Goal: Task Accomplishment & Management: Use online tool/utility

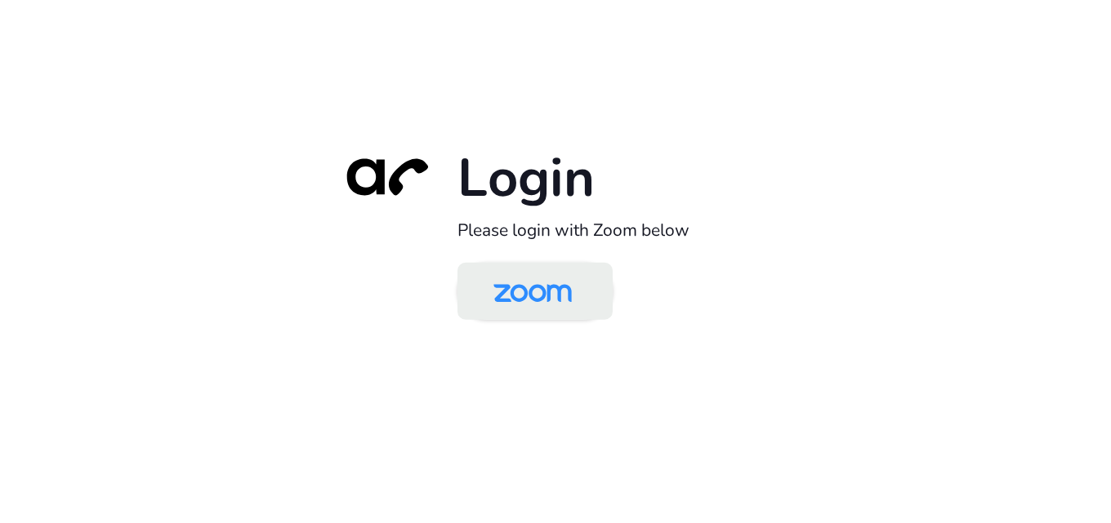
click at [492, 296] on img at bounding box center [532, 292] width 113 height 53
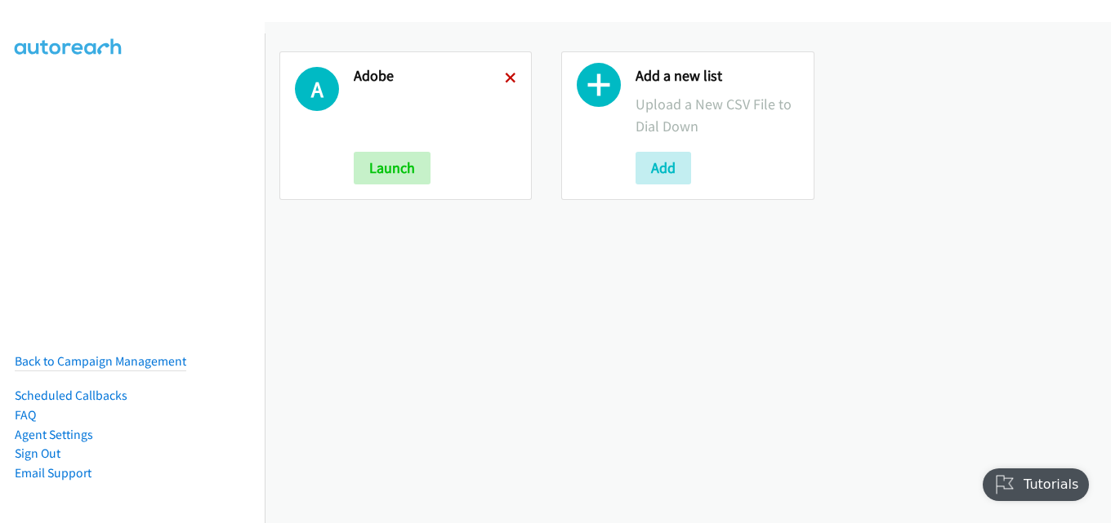
click at [505, 77] on icon at bounding box center [510, 78] width 11 height 11
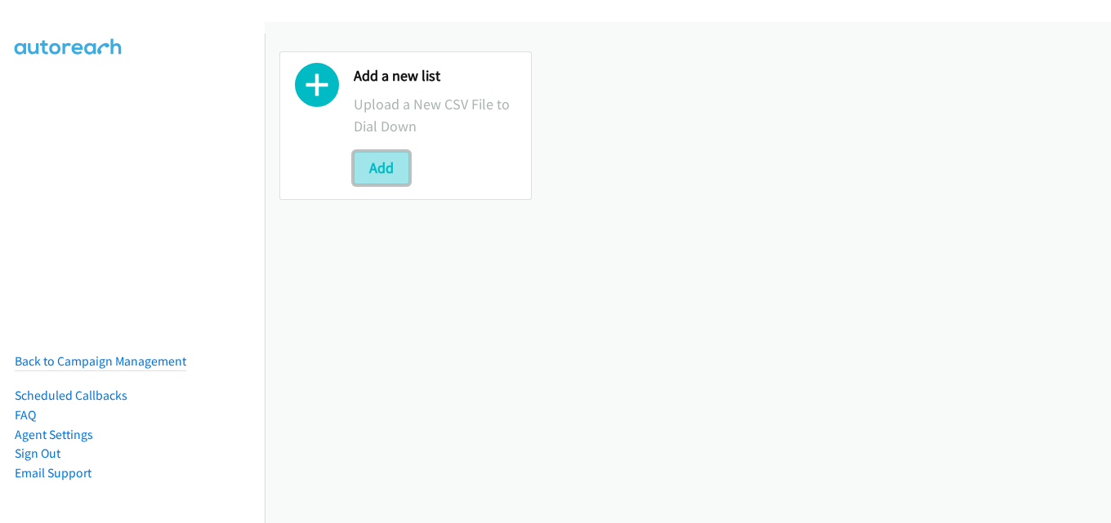
click at [376, 178] on button "Add" at bounding box center [382, 168] width 56 height 33
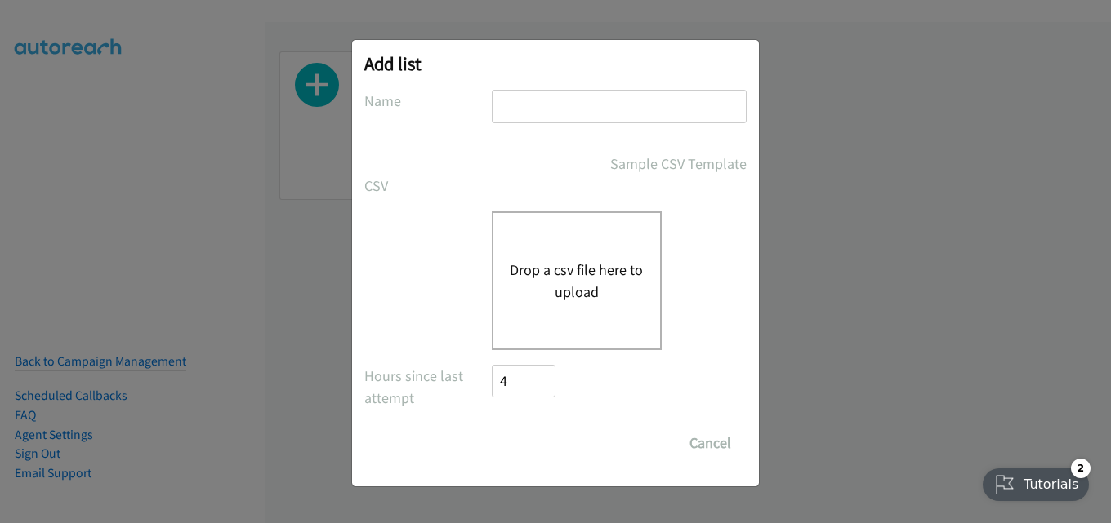
click at [559, 93] on input "text" at bounding box center [619, 106] width 255 height 33
type input "fujitsu"
click at [586, 302] on button "Drop a csv file here to upload" at bounding box center [577, 281] width 134 height 44
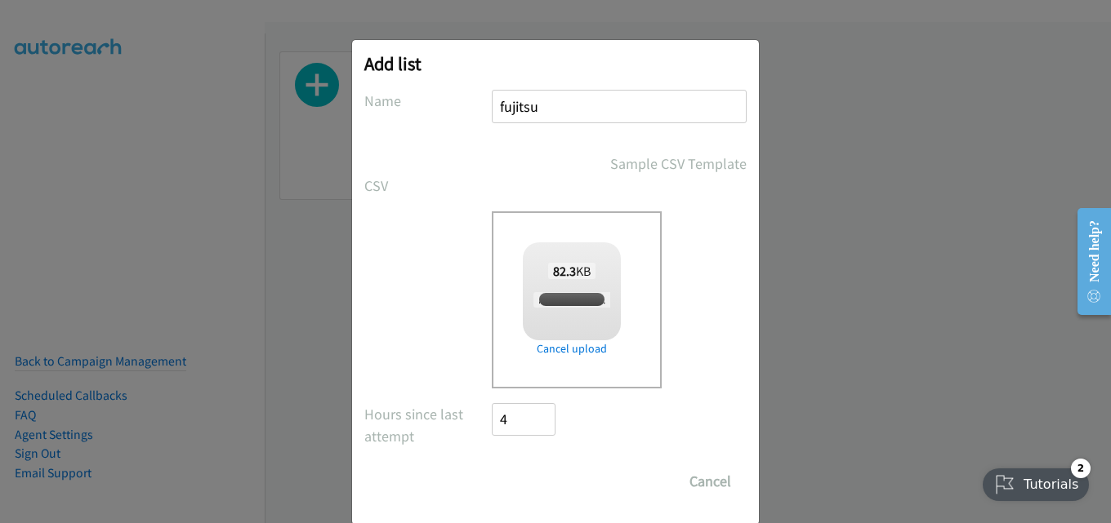
checkbox input "true"
click at [532, 485] on input "Save List" at bounding box center [535, 481] width 86 height 33
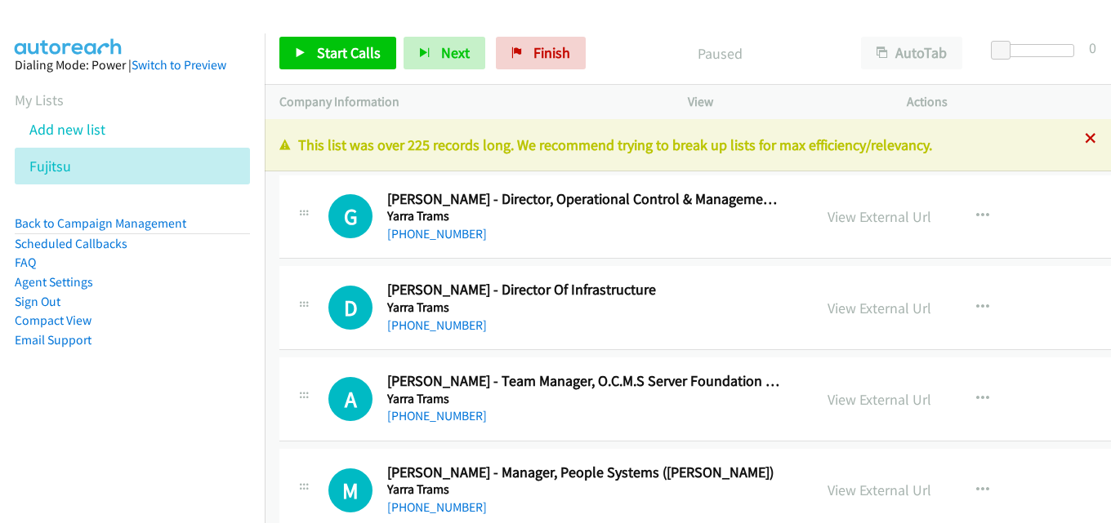
click at [1085, 137] on icon at bounding box center [1090, 139] width 11 height 11
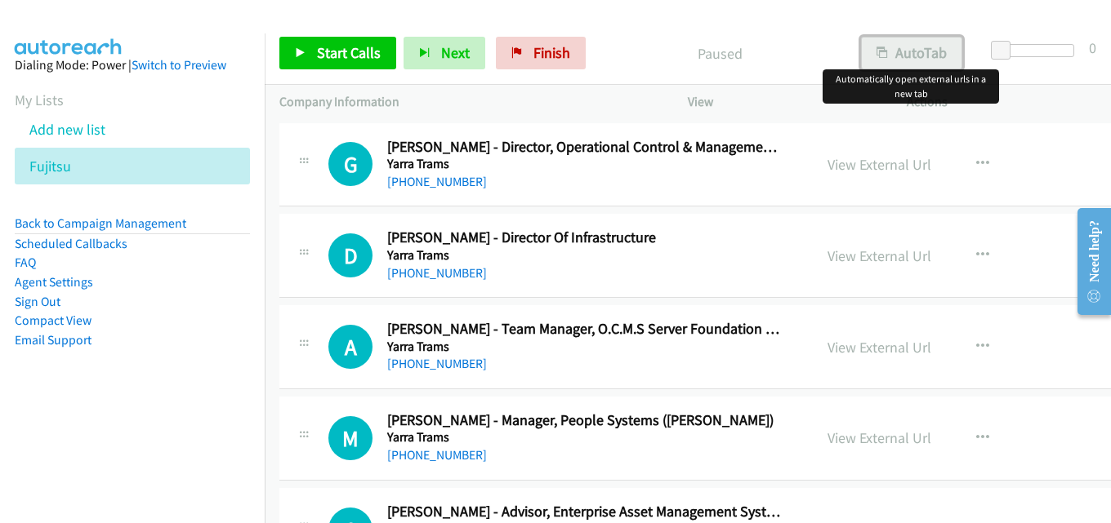
click at [920, 47] on button "AutoTab" at bounding box center [911, 53] width 101 height 33
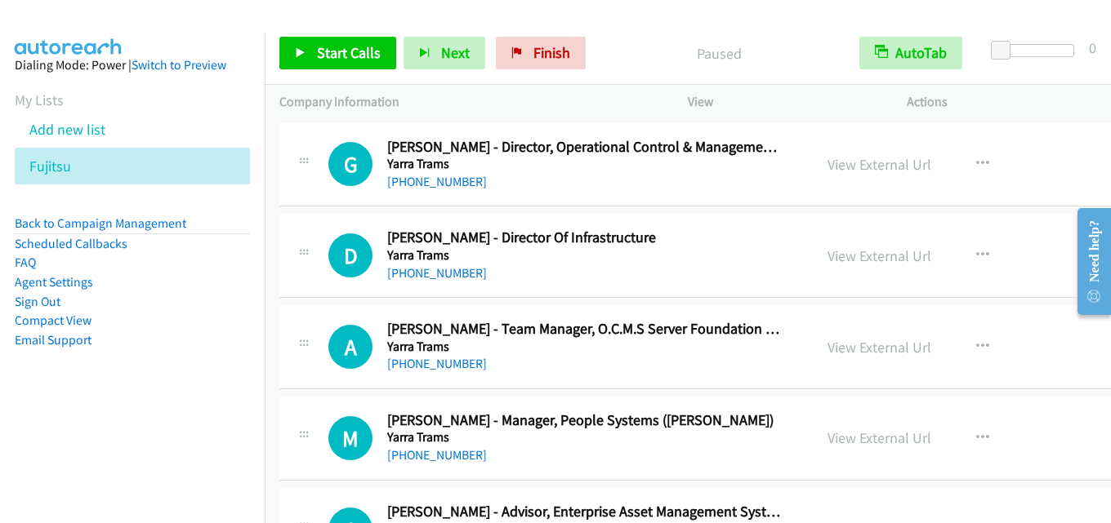
click at [626, 53] on p "Paused" at bounding box center [719, 53] width 222 height 22
click at [354, 57] on span "Start Calls" at bounding box center [349, 52] width 64 height 19
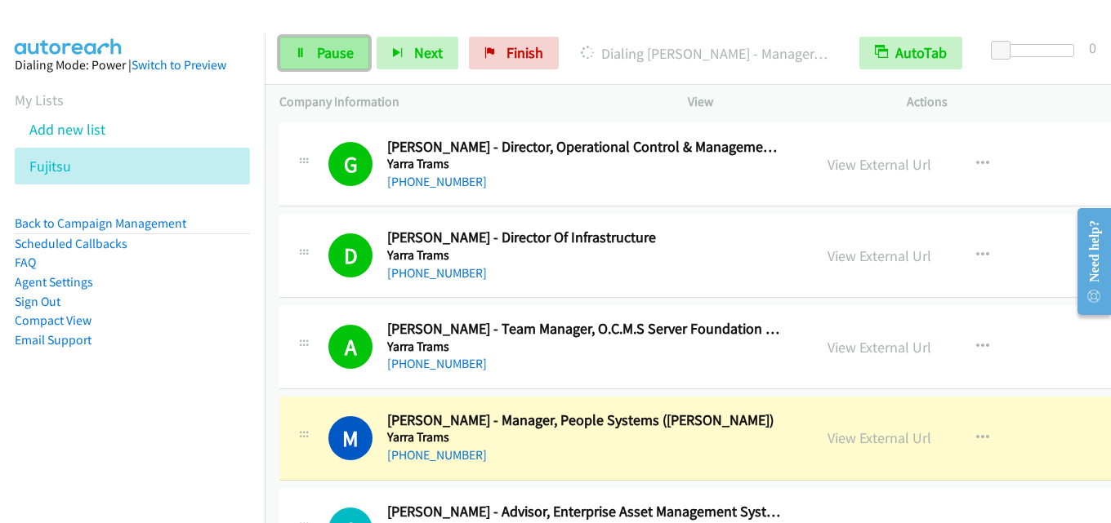
click at [341, 50] on span "Pause" at bounding box center [335, 52] width 37 height 19
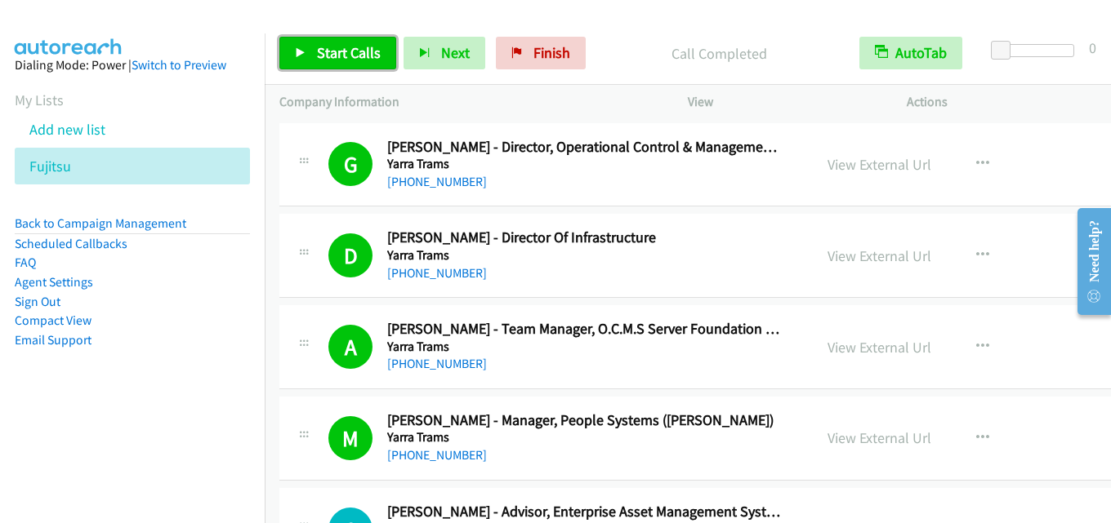
click at [341, 50] on span "Start Calls" at bounding box center [349, 52] width 64 height 19
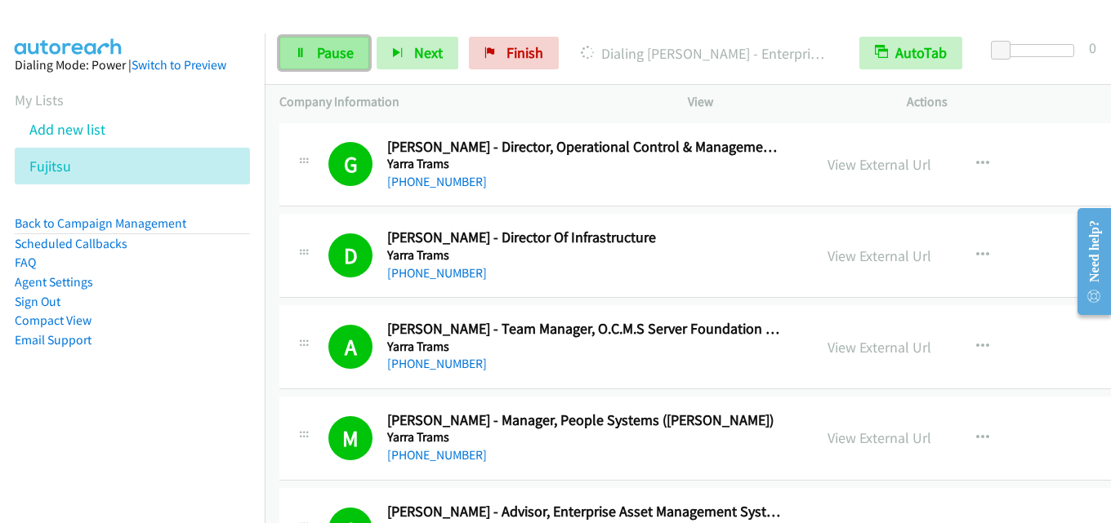
click at [318, 56] on span "Pause" at bounding box center [335, 52] width 37 height 19
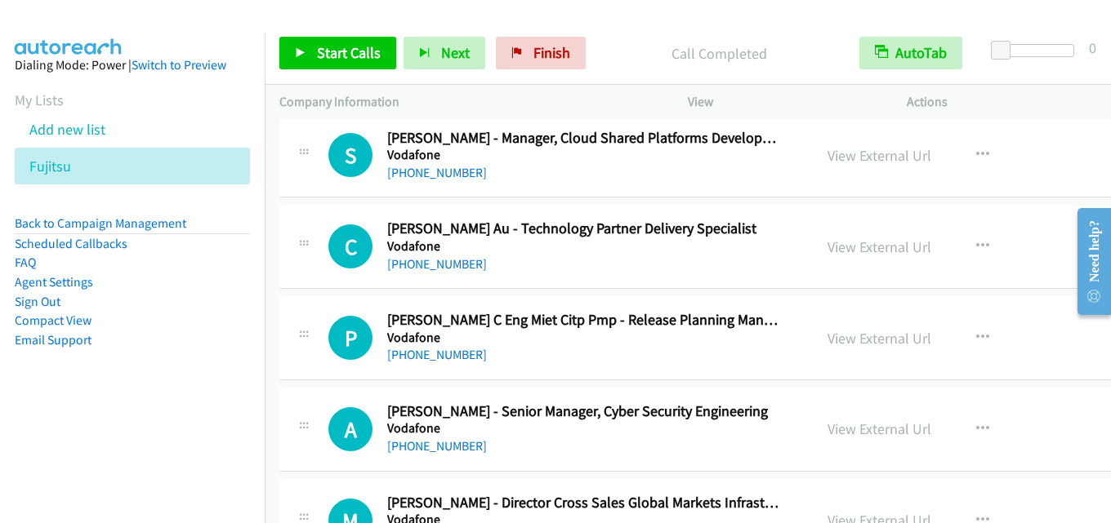
scroll to position [1388, 0]
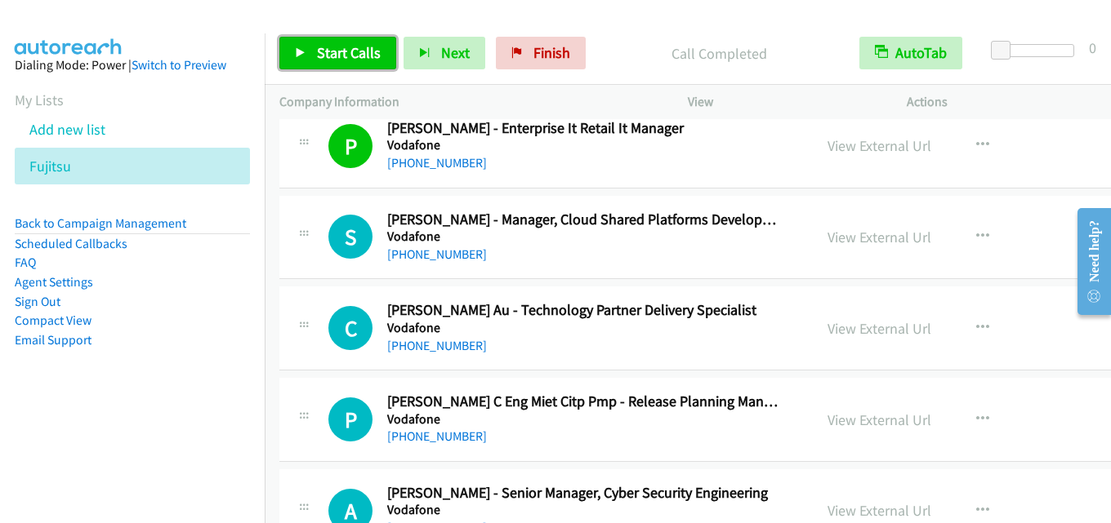
click at [334, 56] on span "Start Calls" at bounding box center [349, 52] width 64 height 19
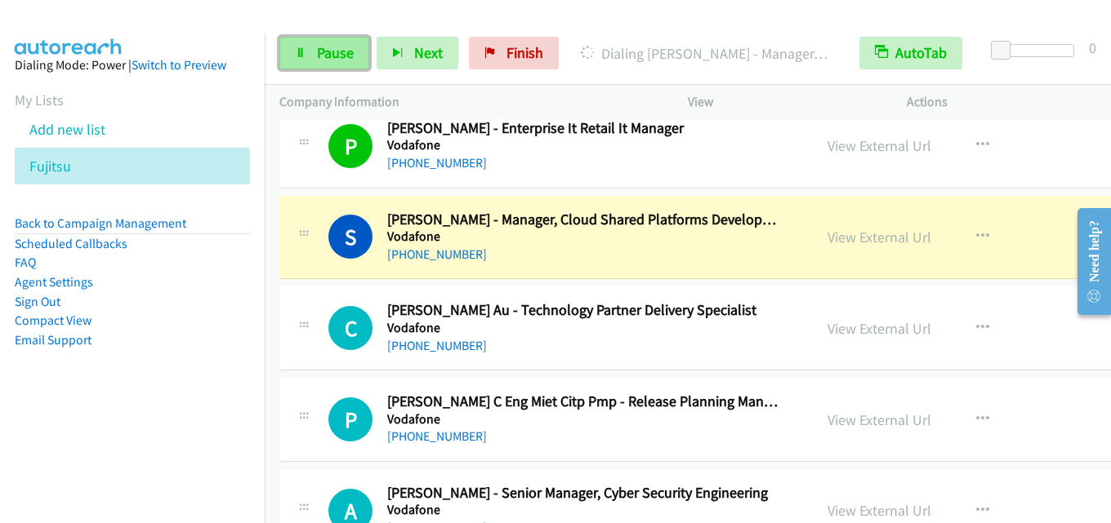
click at [327, 62] on link "Pause" at bounding box center [324, 53] width 90 height 33
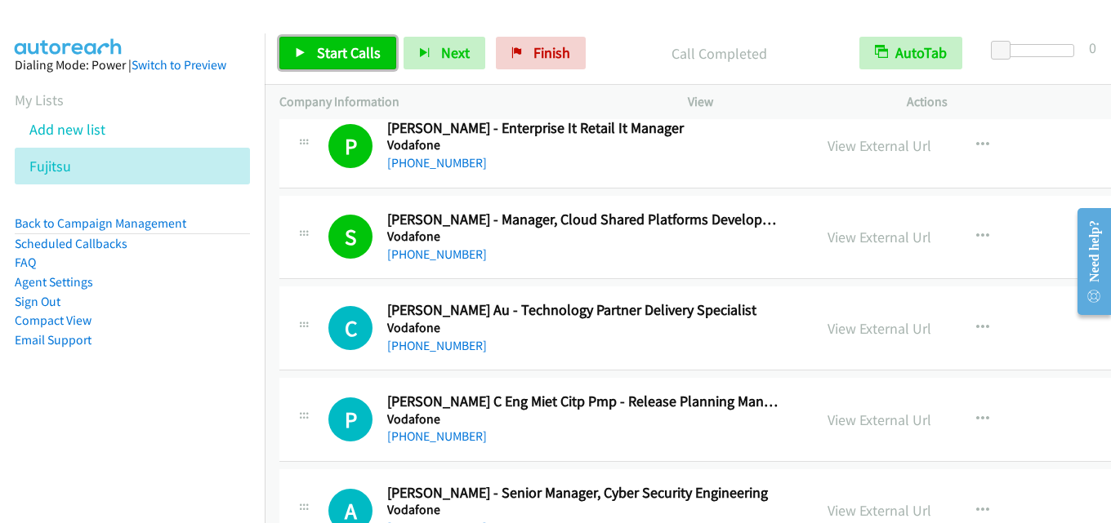
click at [350, 49] on span "Start Calls" at bounding box center [349, 52] width 64 height 19
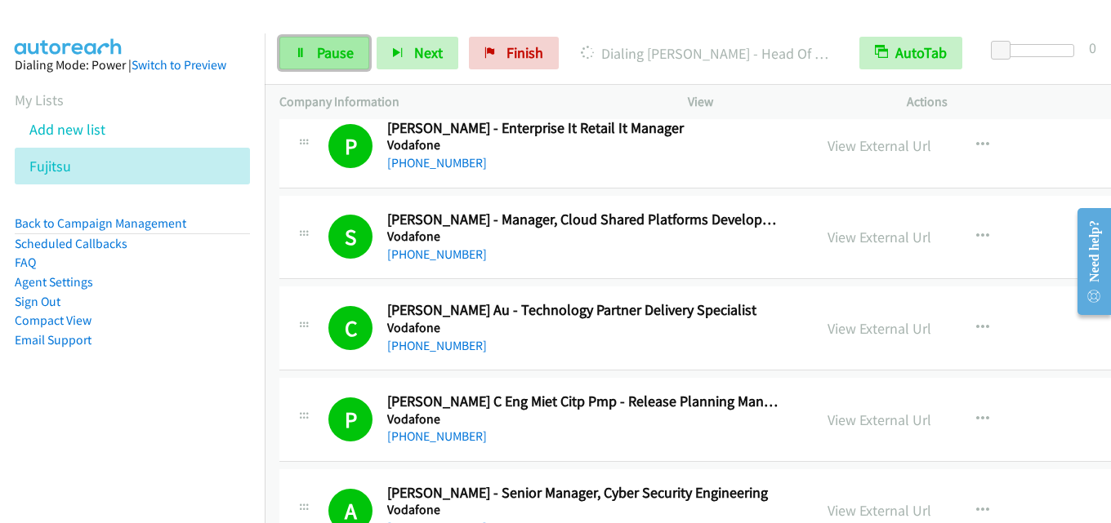
click at [333, 44] on span "Pause" at bounding box center [335, 52] width 37 height 19
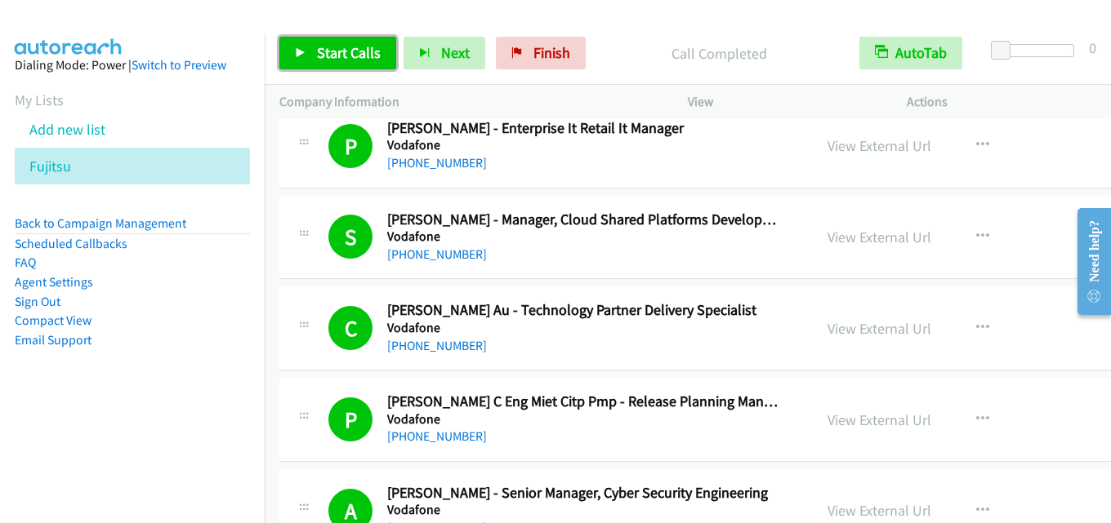
click at [337, 58] on span "Start Calls" at bounding box center [349, 52] width 64 height 19
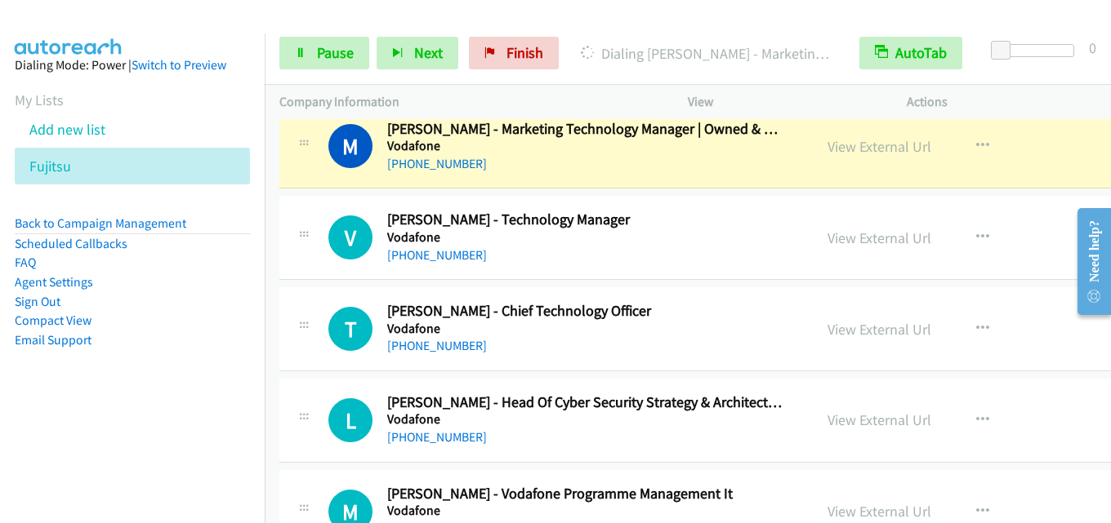
scroll to position [2858, 0]
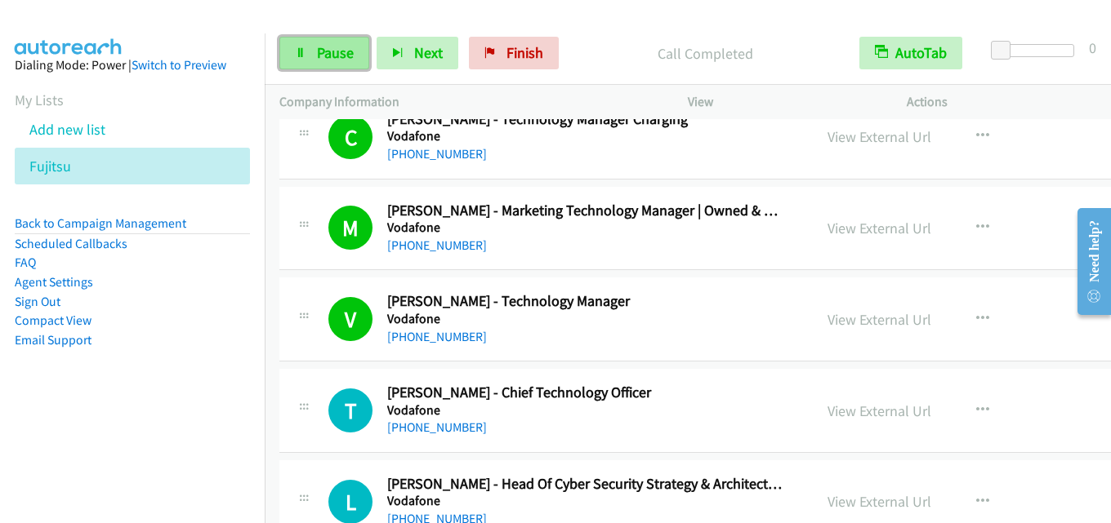
click at [330, 55] on span "Pause" at bounding box center [335, 52] width 37 height 19
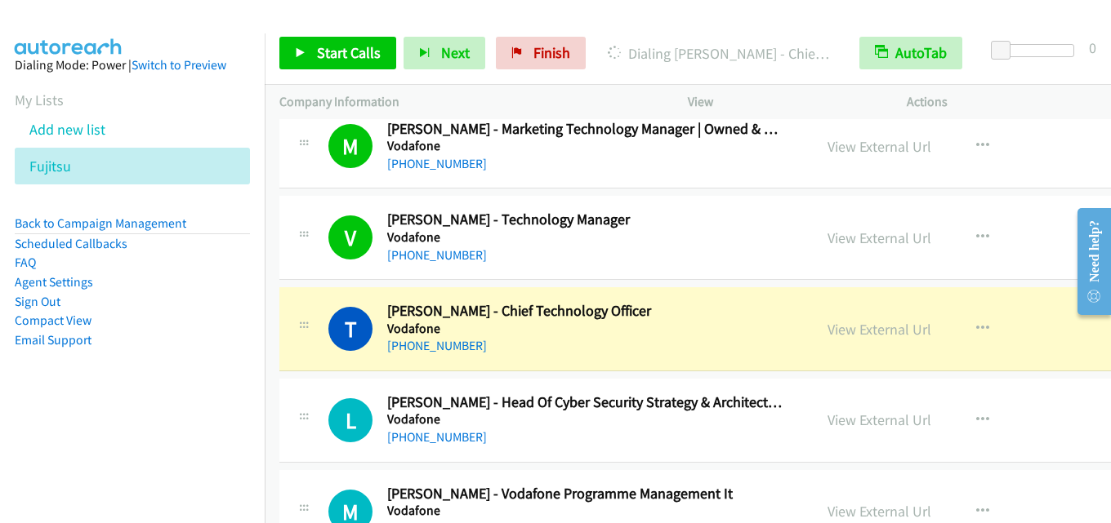
scroll to position [3022, 0]
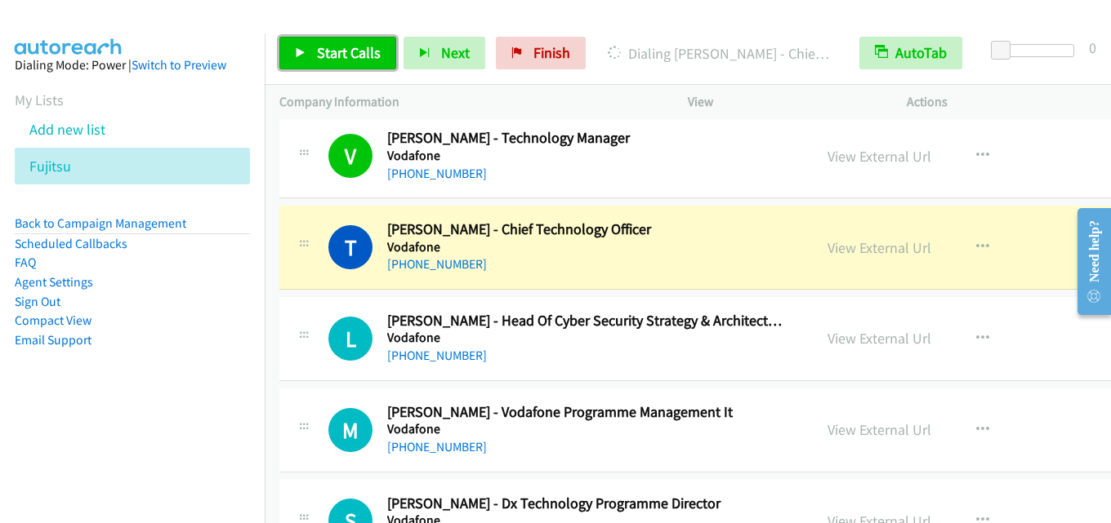
click at [330, 48] on span "Start Calls" at bounding box center [349, 52] width 64 height 19
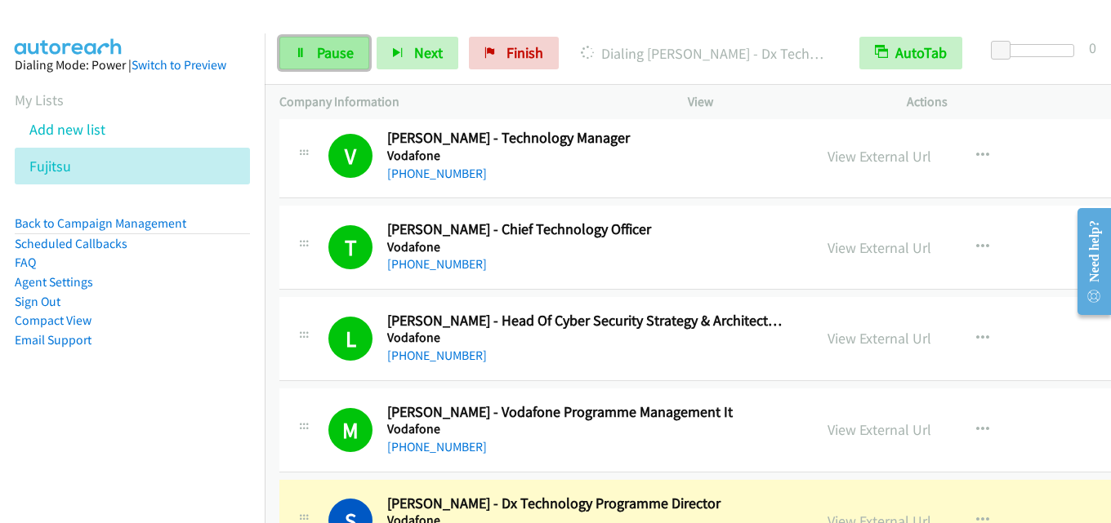
click at [304, 42] on link "Pause" at bounding box center [324, 53] width 90 height 33
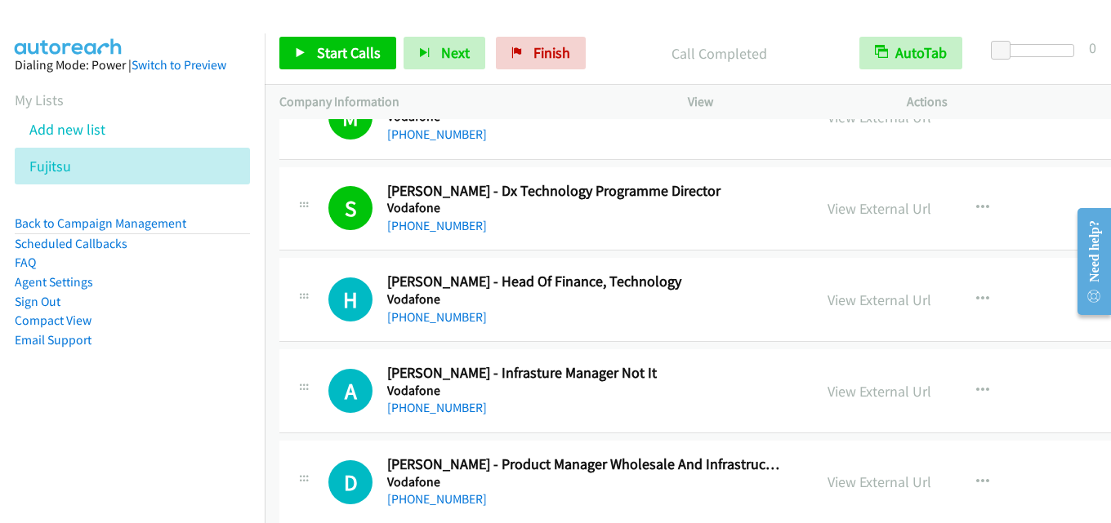
scroll to position [3348, 0]
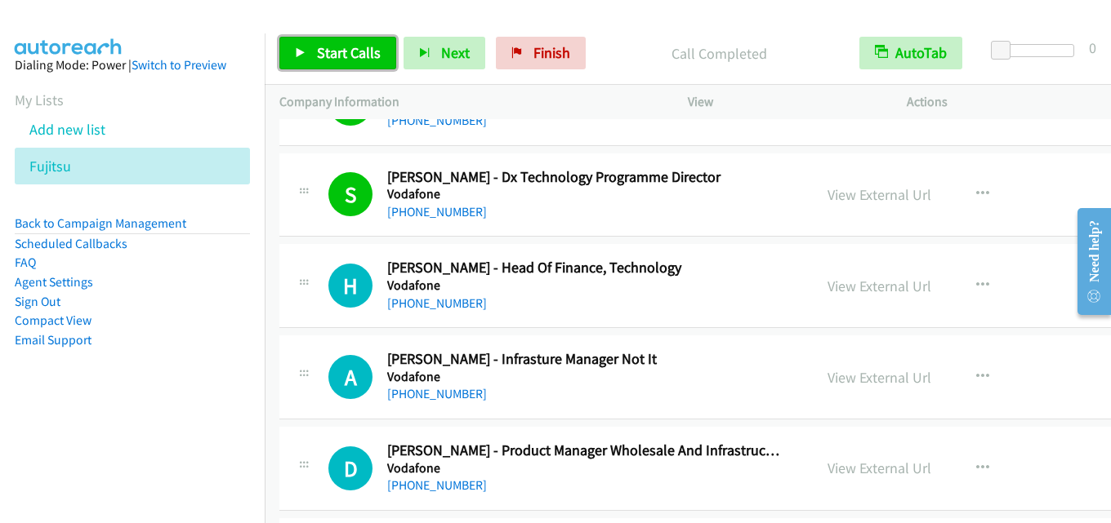
click at [355, 56] on span "Start Calls" at bounding box center [349, 52] width 64 height 19
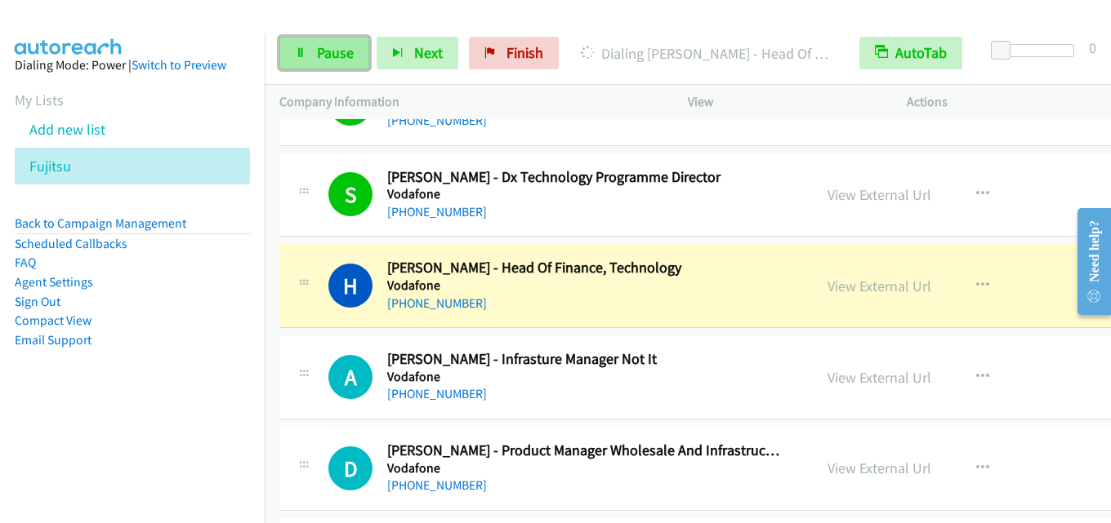
click at [327, 50] on span "Pause" at bounding box center [335, 52] width 37 height 19
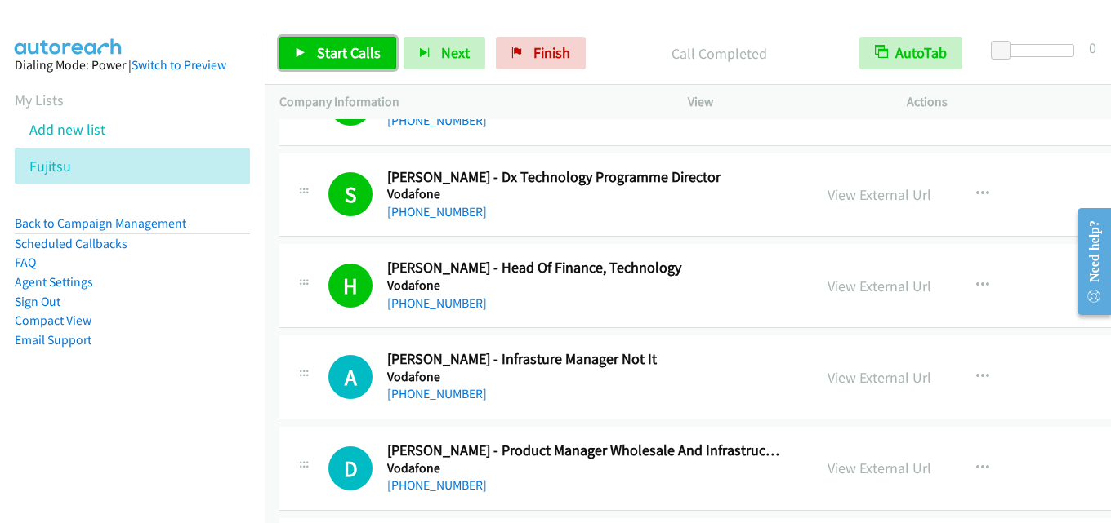
click at [349, 46] on span "Start Calls" at bounding box center [349, 52] width 64 height 19
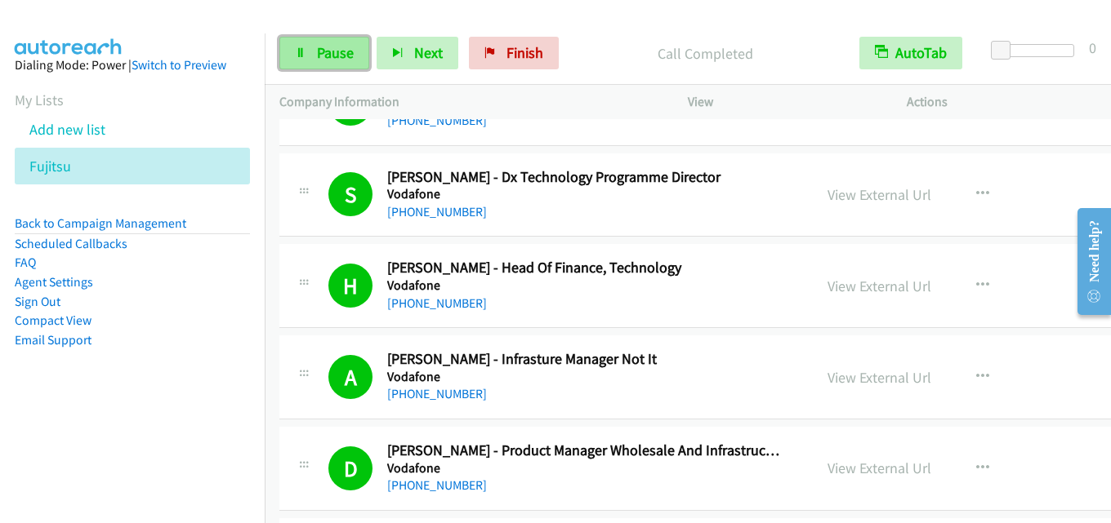
click at [341, 43] on span "Pause" at bounding box center [335, 52] width 37 height 19
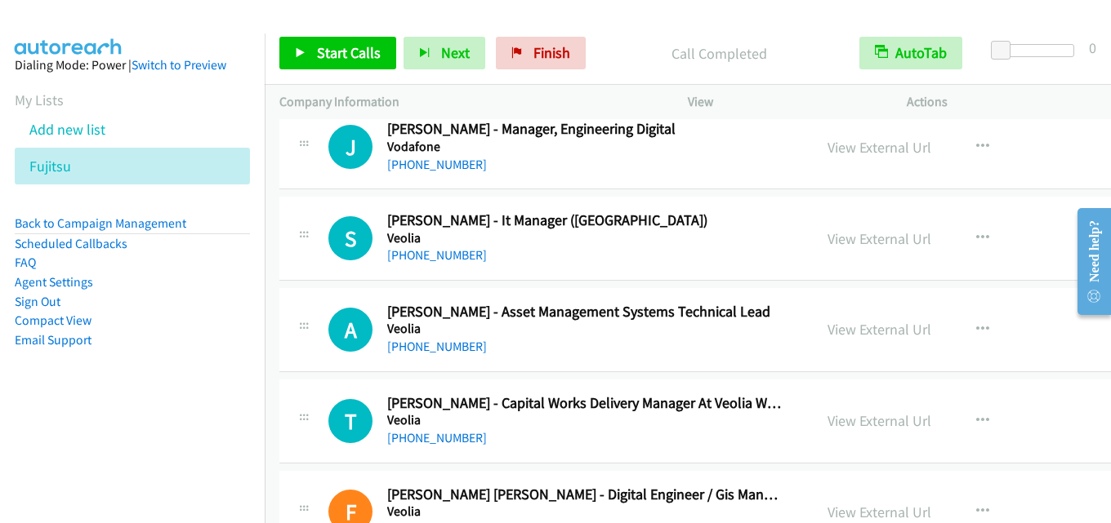
scroll to position [4410, 0]
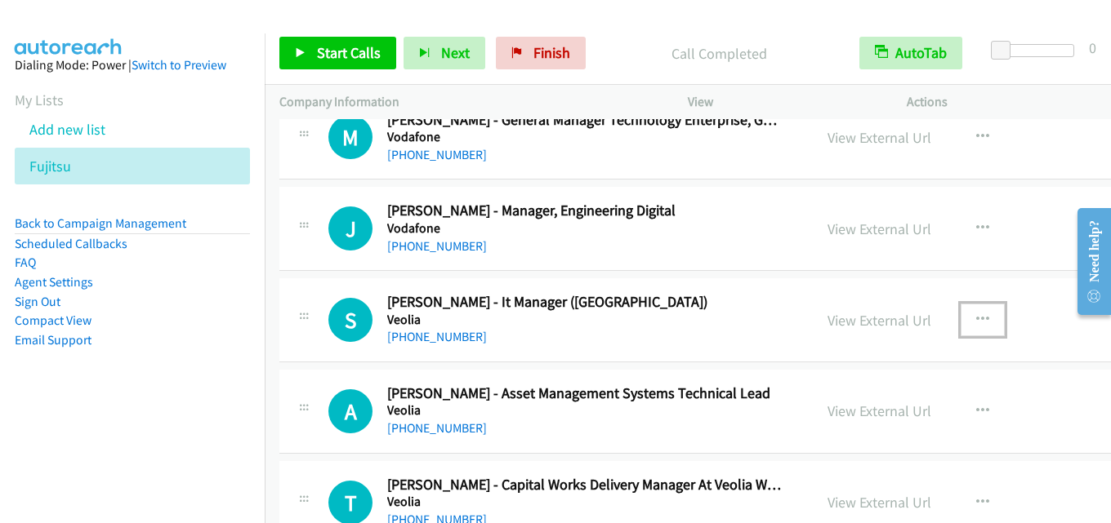
click at [976, 316] on icon "button" at bounding box center [982, 320] width 13 height 13
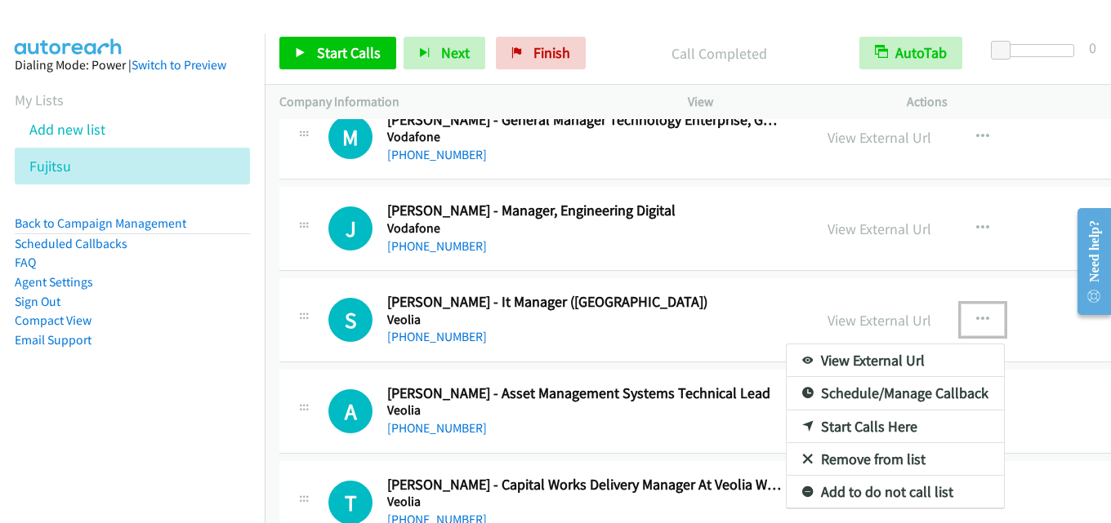
click at [859, 420] on link "Start Calls Here" at bounding box center [894, 427] width 217 height 33
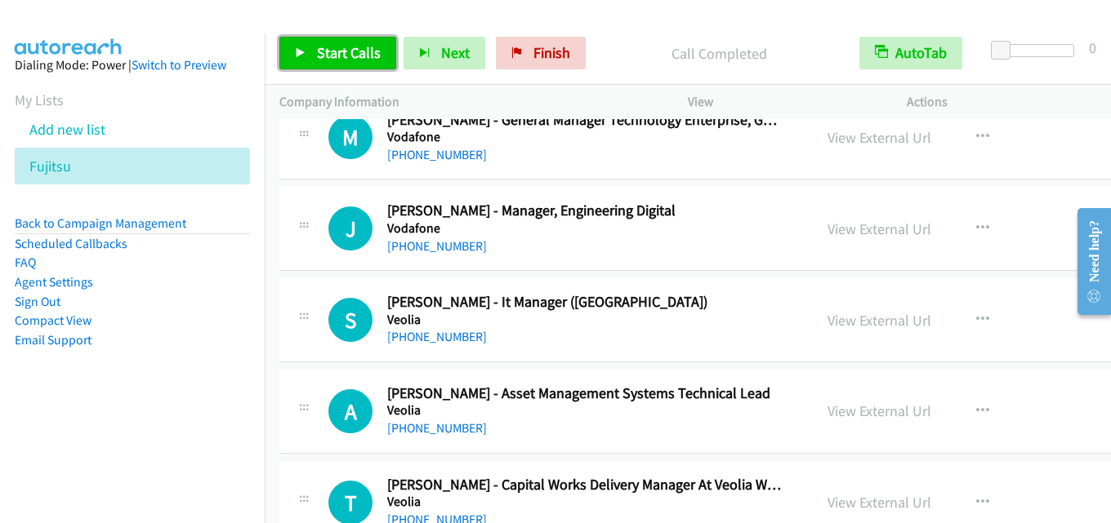
click at [345, 46] on span "Start Calls" at bounding box center [349, 52] width 64 height 19
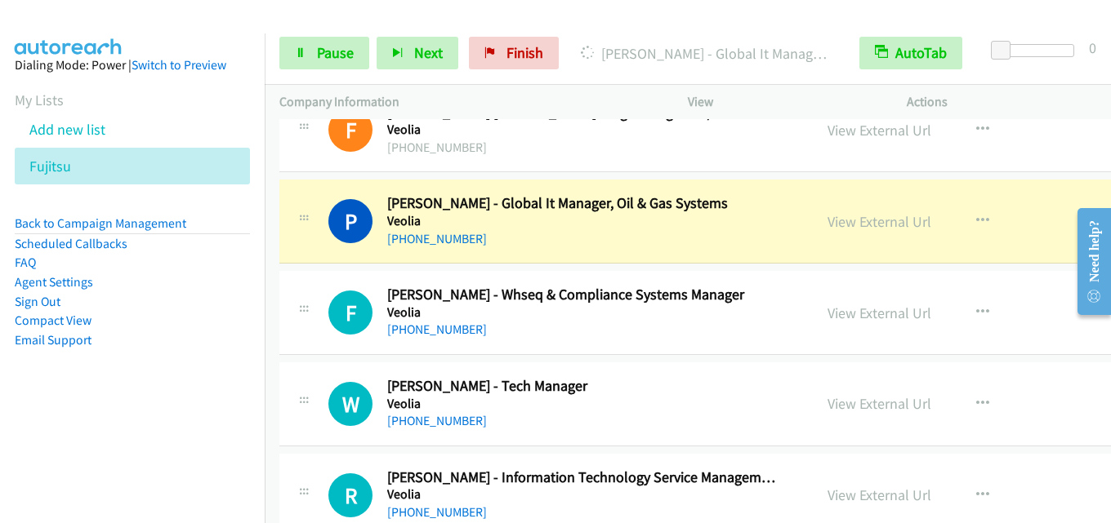
scroll to position [4900, 0]
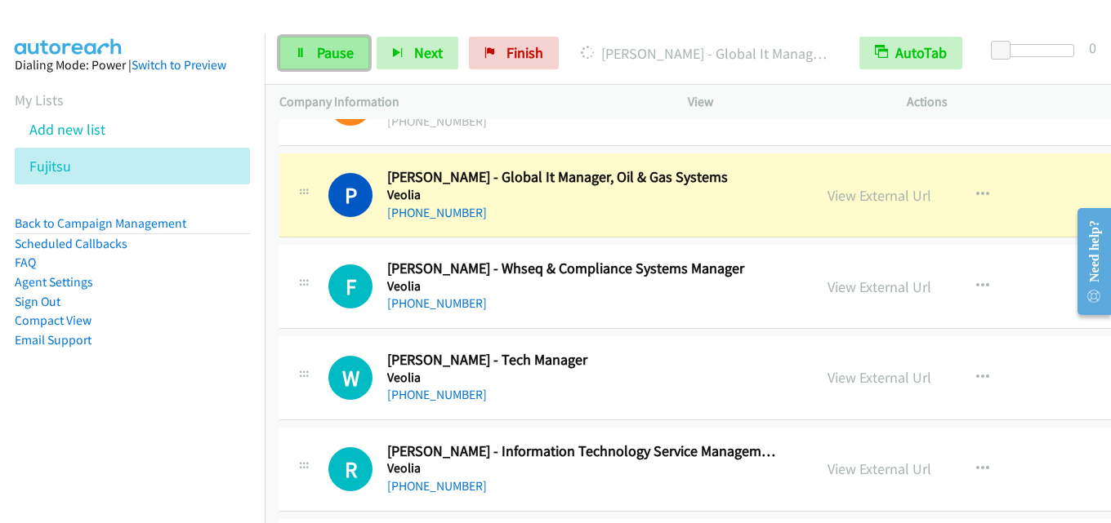
click at [328, 50] on span "Pause" at bounding box center [335, 52] width 37 height 19
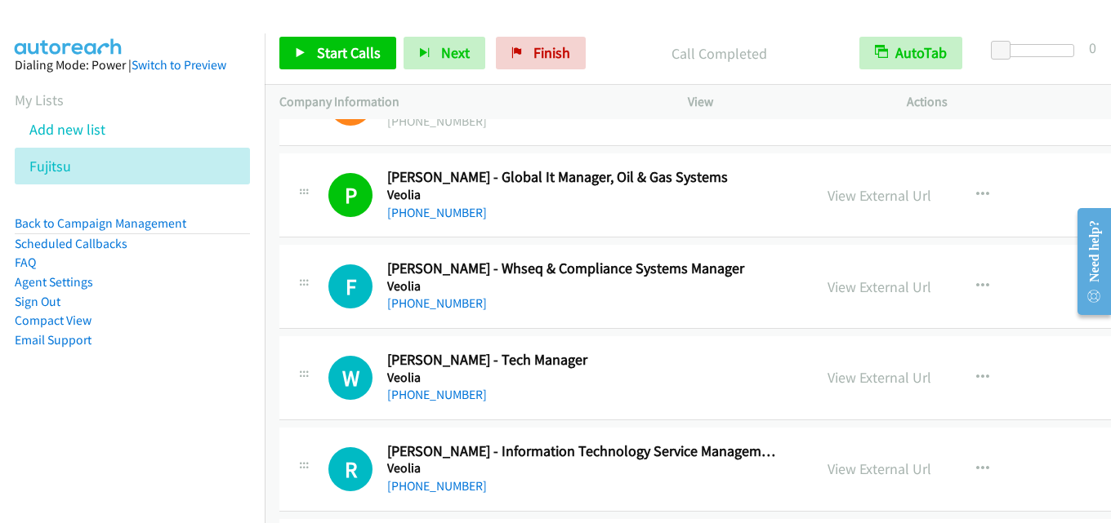
scroll to position [4982, 0]
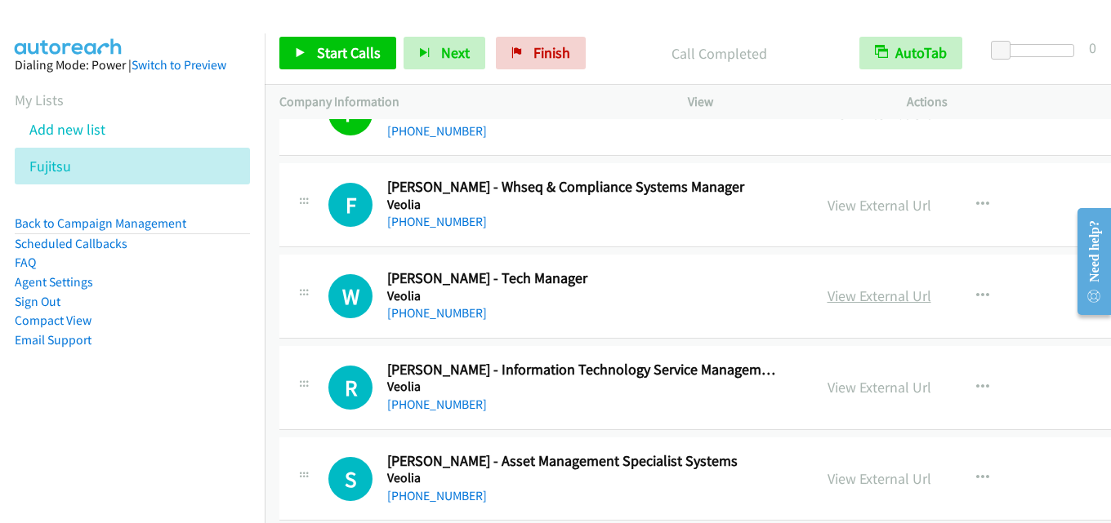
click at [833, 296] on link "View External Url" at bounding box center [879, 296] width 104 height 19
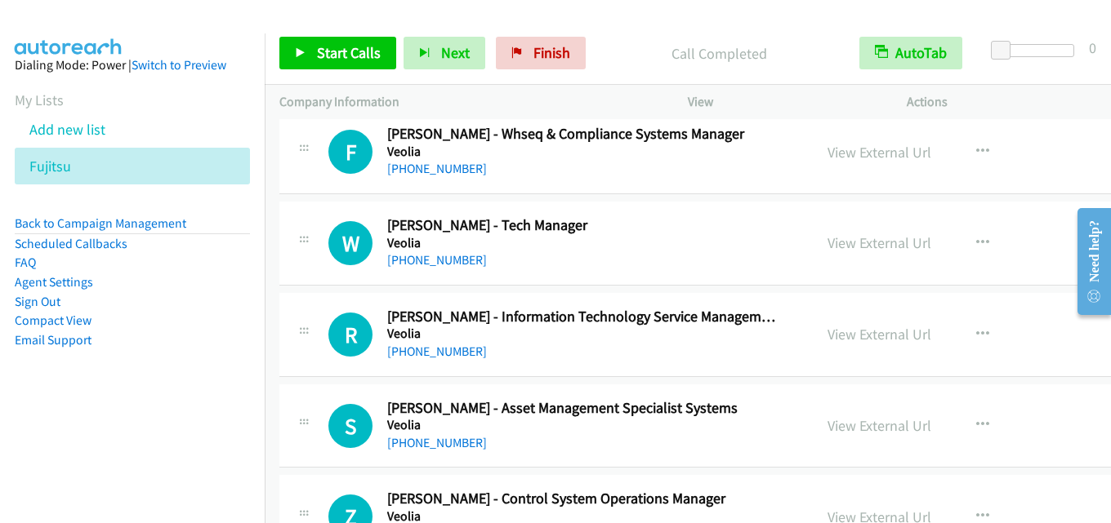
scroll to position [5063, 0]
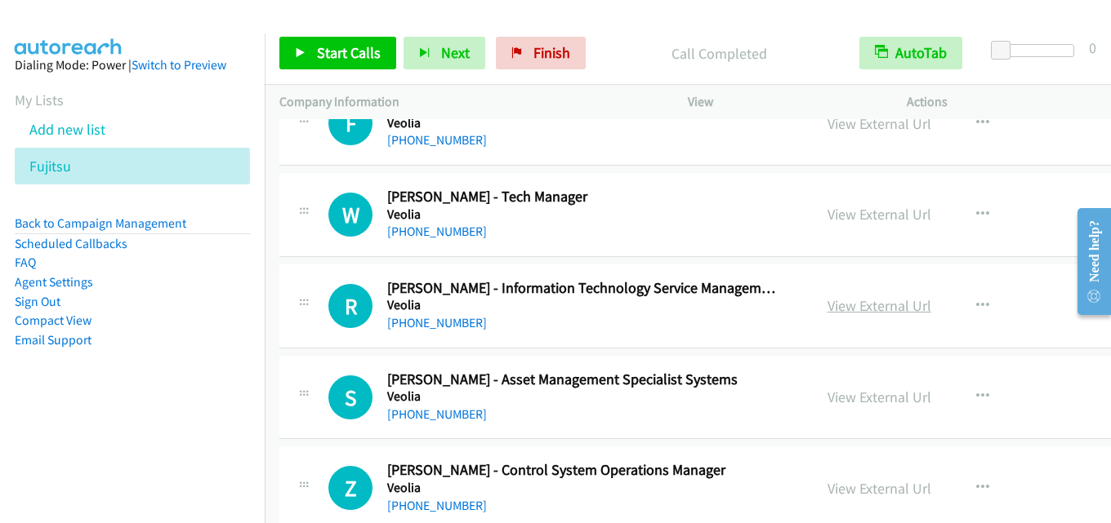
click at [827, 304] on link "View External Url" at bounding box center [879, 305] width 104 height 19
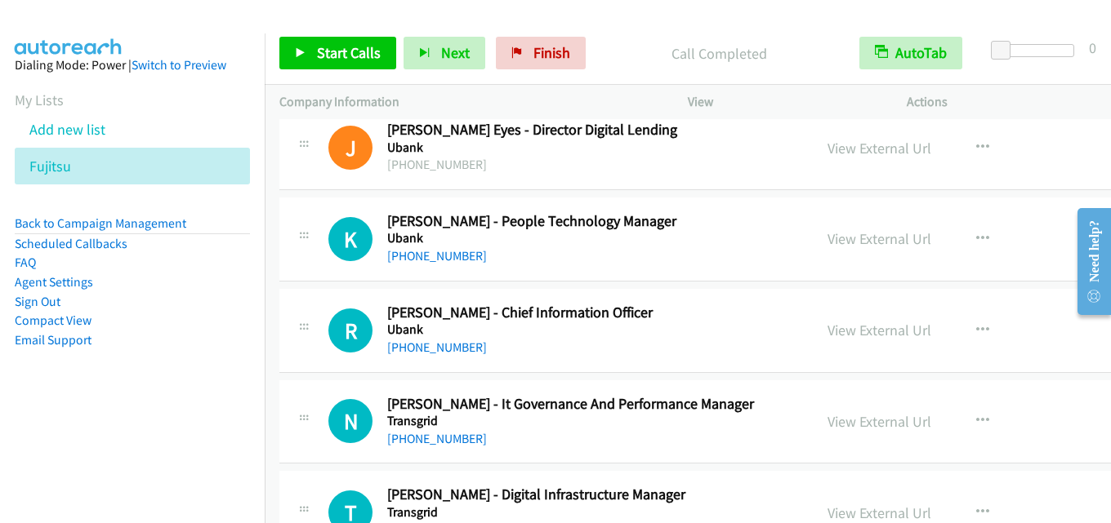
scroll to position [6125, 0]
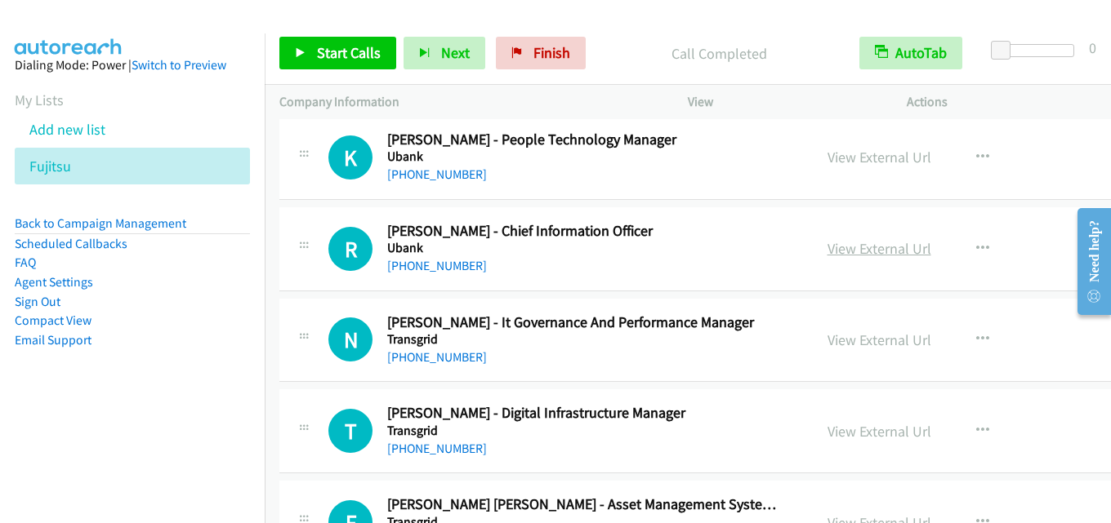
click at [856, 255] on link "View External Url" at bounding box center [879, 248] width 104 height 19
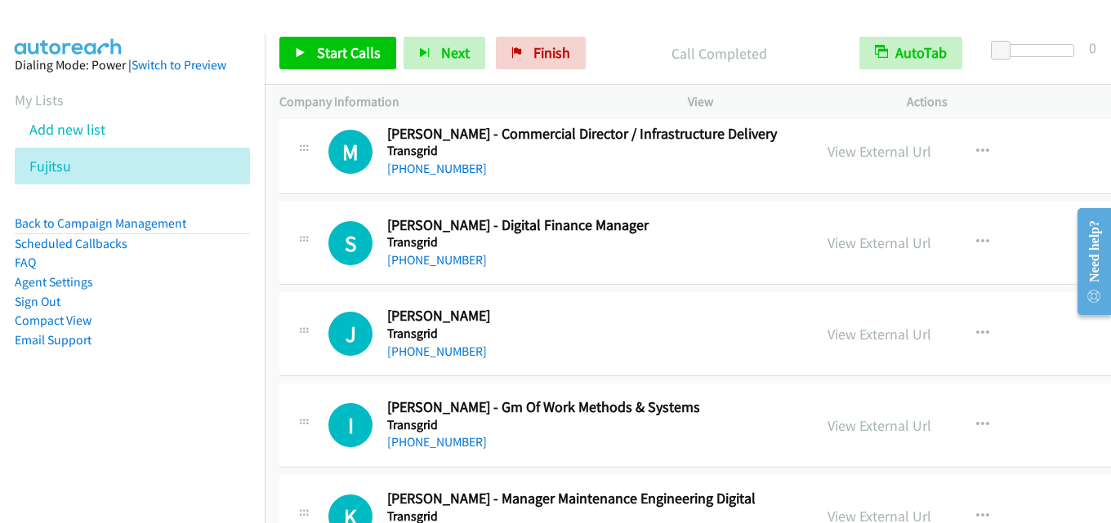
scroll to position [6778, 0]
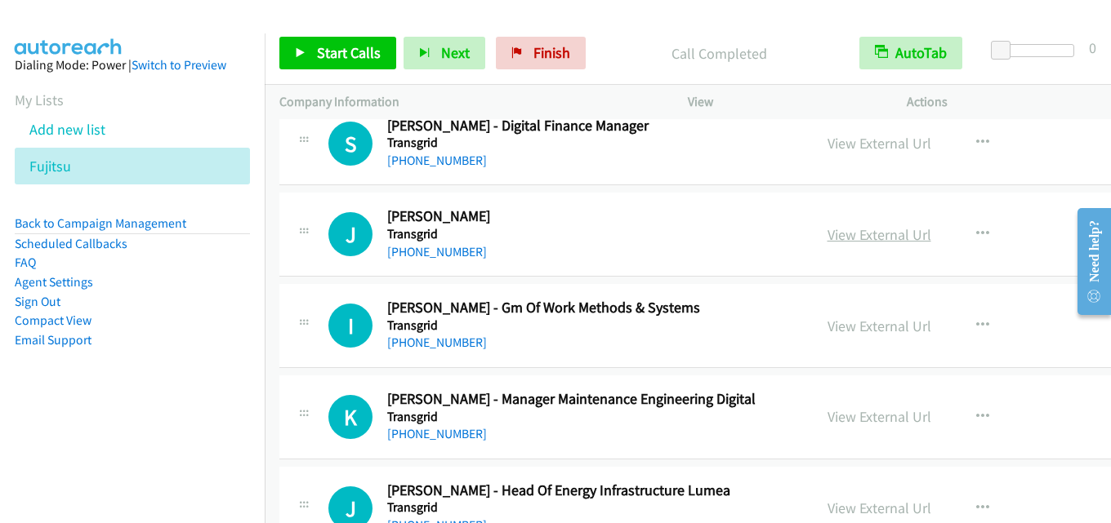
click at [866, 228] on link "View External Url" at bounding box center [879, 234] width 104 height 19
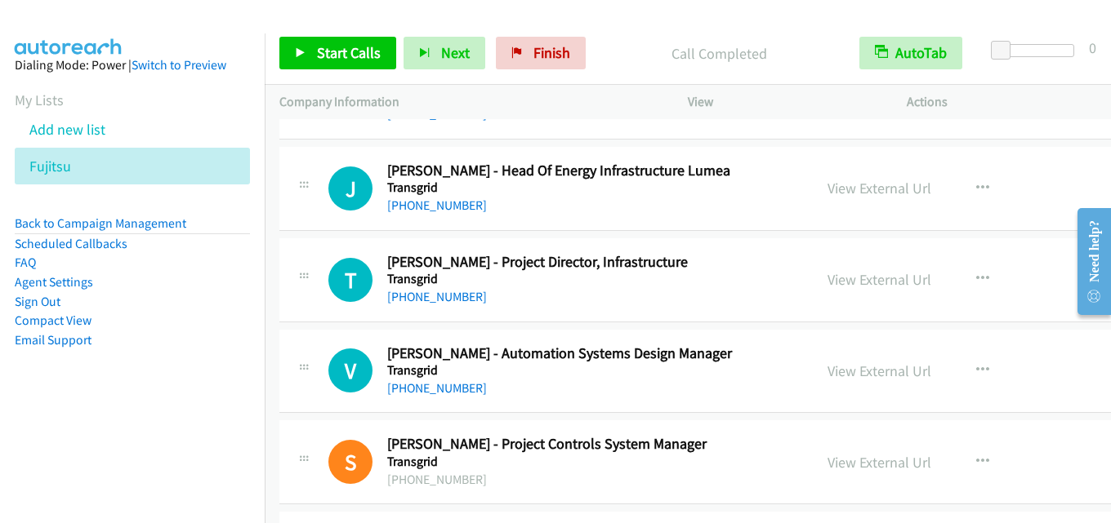
scroll to position [7105, 0]
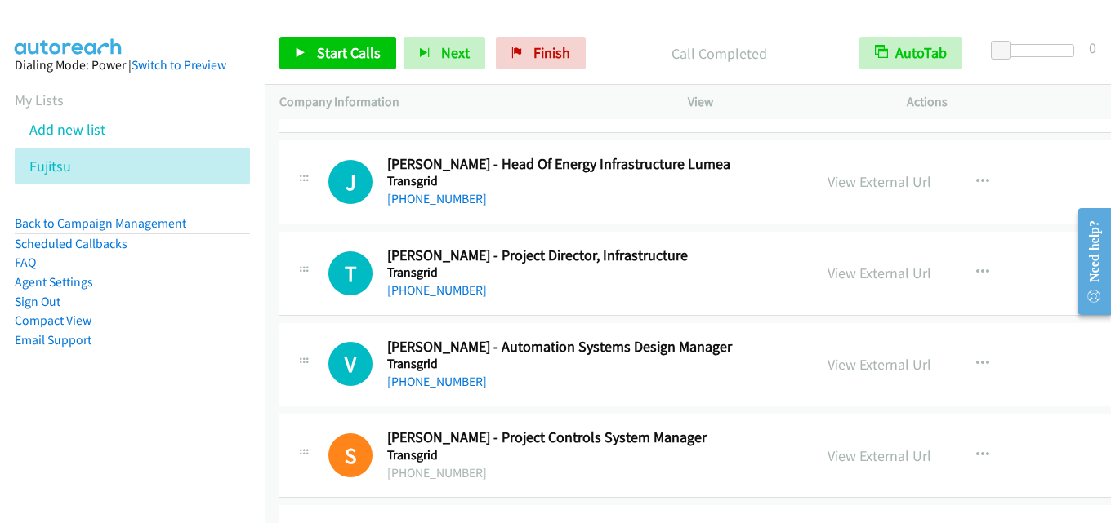
drag, startPoint x: 841, startPoint y: 274, endPoint x: 795, endPoint y: 415, distance: 148.0
click at [852, 270] on link "View External Url" at bounding box center [879, 273] width 104 height 19
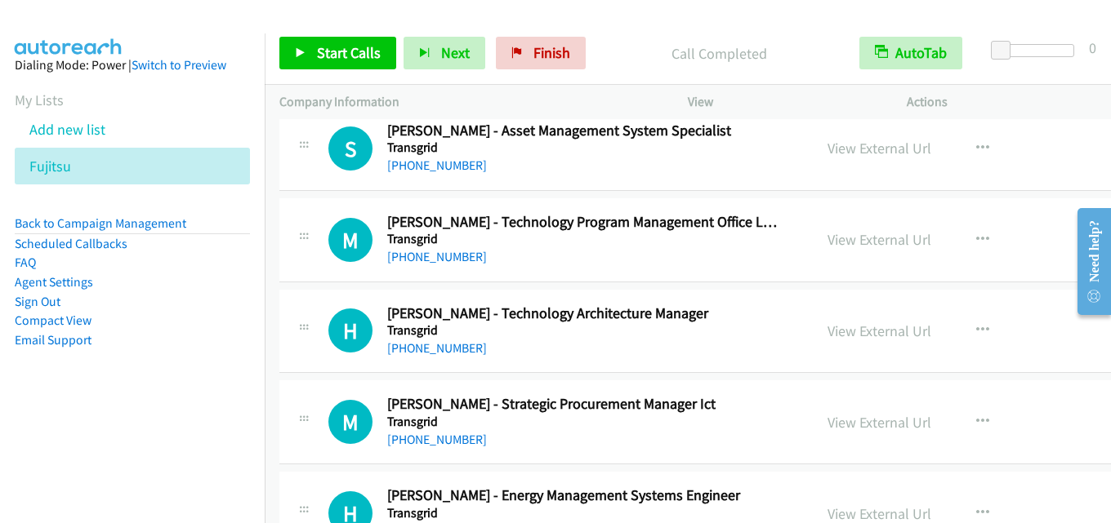
scroll to position [7677, 0]
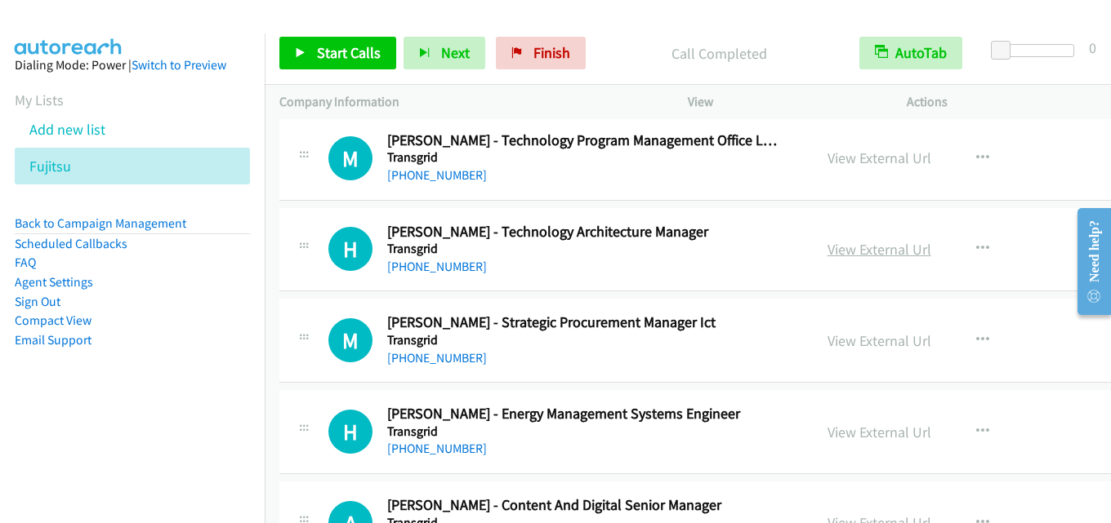
click at [859, 243] on link "View External Url" at bounding box center [879, 249] width 104 height 19
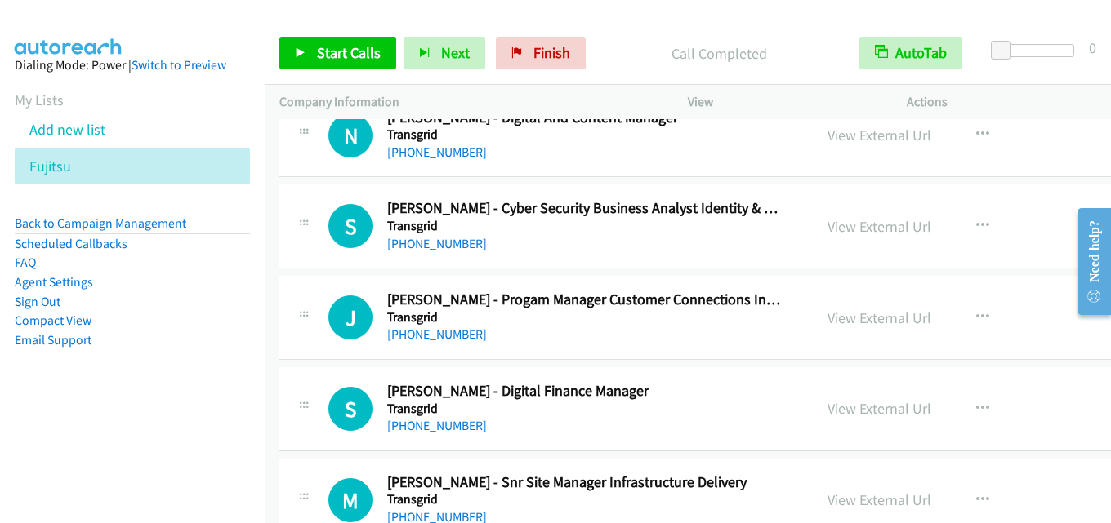
scroll to position [8248, 0]
click at [832, 222] on link "View External Url" at bounding box center [879, 225] width 104 height 19
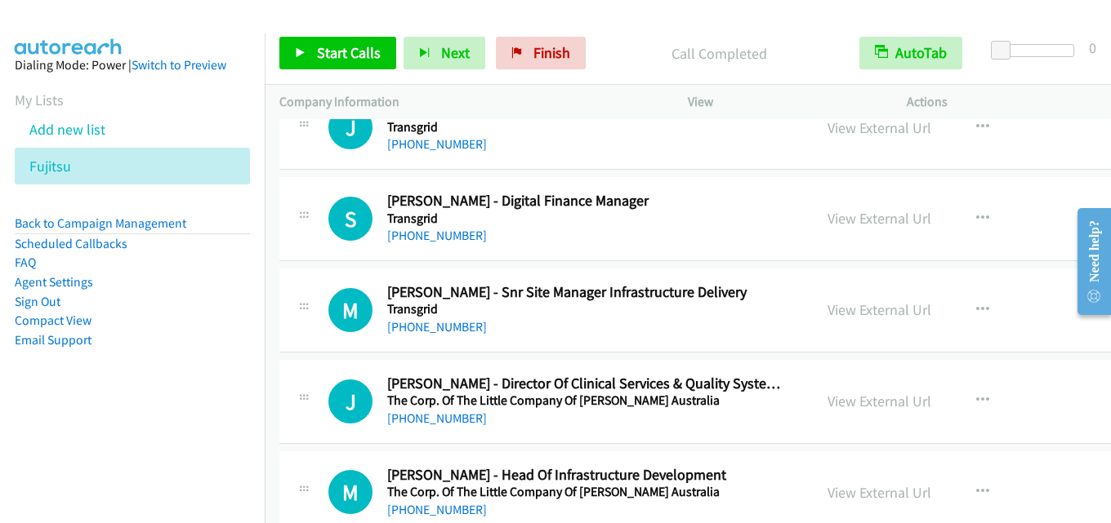
scroll to position [8412, 0]
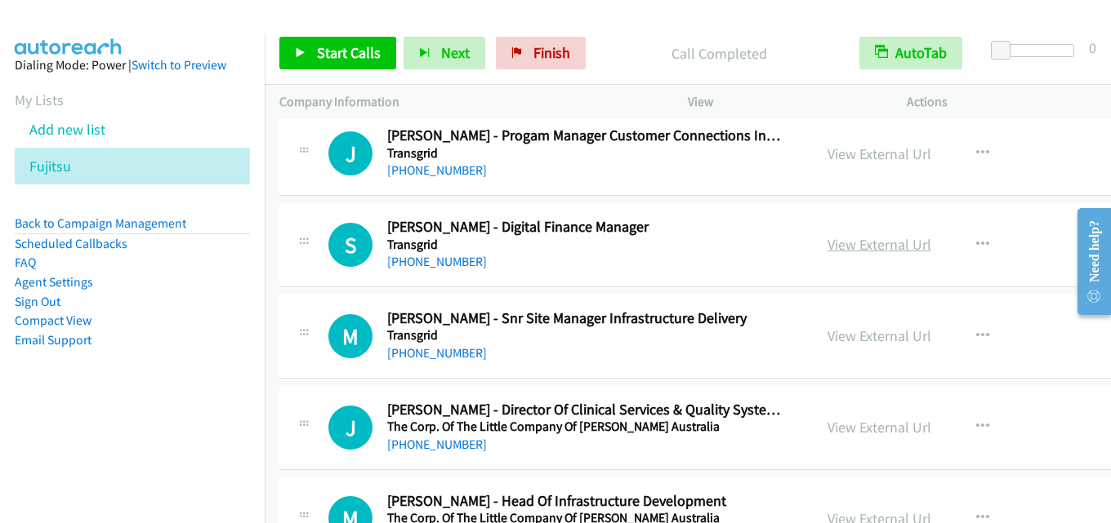
click at [842, 245] on link "View External Url" at bounding box center [879, 244] width 104 height 19
